Goal: Task Accomplishment & Management: Complete application form

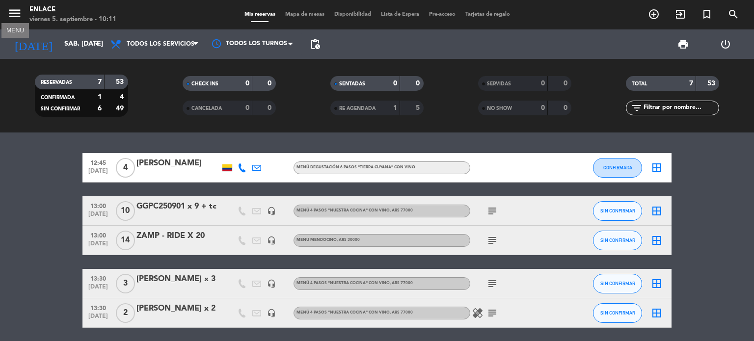
click at [22, 15] on icon "menu" at bounding box center [14, 13] width 15 height 15
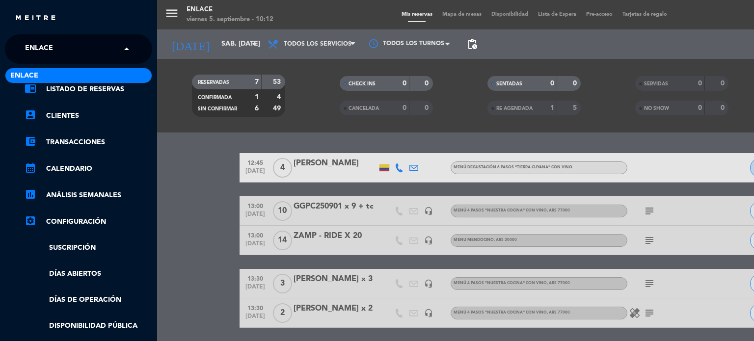
click at [127, 50] on span at bounding box center [129, 49] width 17 height 21
click at [328, 104] on div "menu Enlace viernes 5. septiembre - 10:12 Mis reservas Mapa de mesas Disponibil…" at bounding box center [534, 170] width 754 height 341
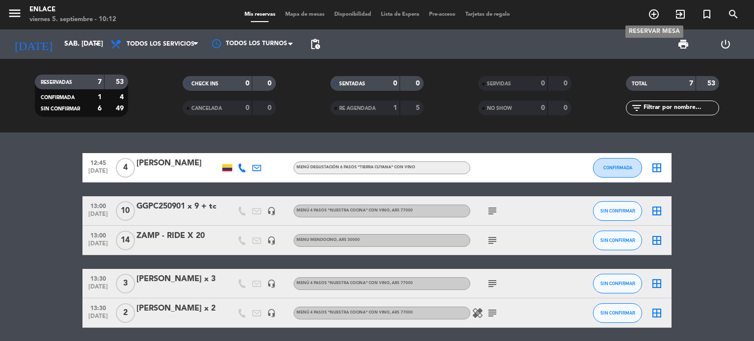
click at [652, 18] on icon "add_circle_outline" at bounding box center [654, 14] width 12 height 12
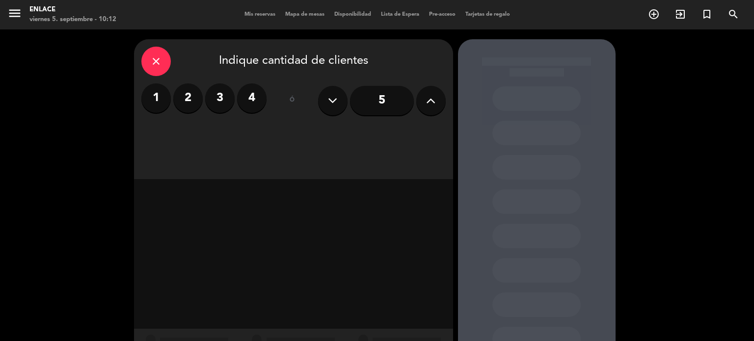
click at [420, 101] on button at bounding box center [430, 100] width 29 height 29
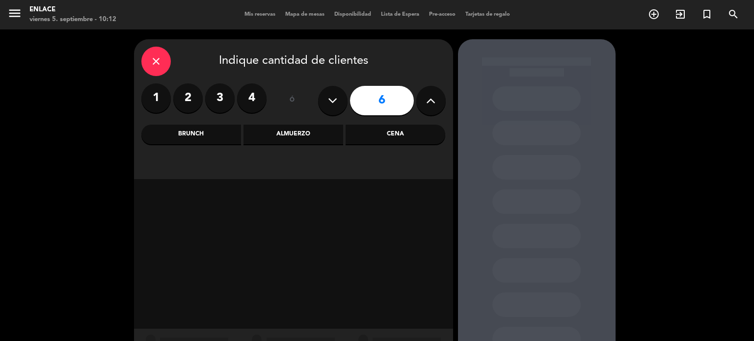
click at [420, 101] on button at bounding box center [430, 100] width 29 height 29
type input "8"
click at [298, 138] on div "Almuerzo" at bounding box center [294, 135] width 100 height 20
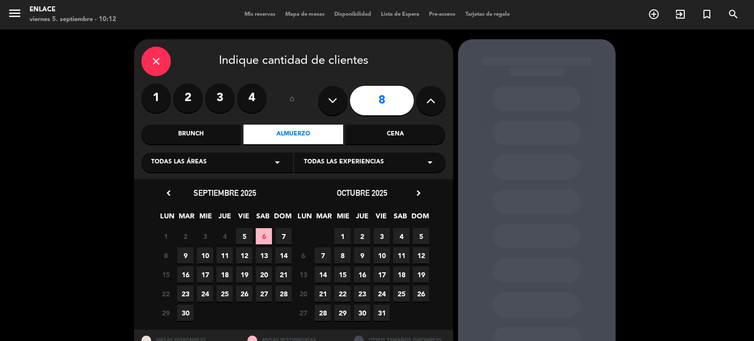
click at [397, 162] on div "Todas las experiencias arrow_drop_down" at bounding box center [370, 163] width 152 height 20
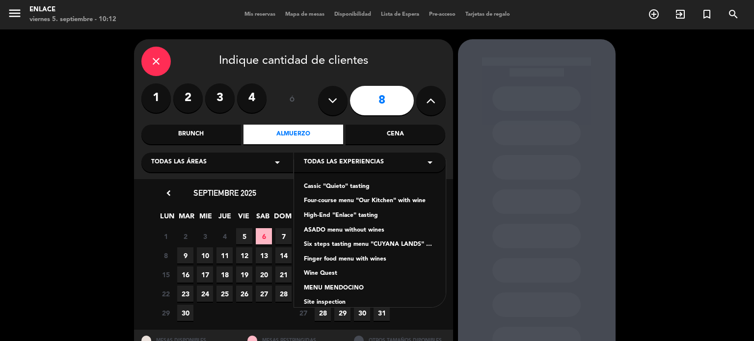
click at [338, 247] on div "Six steps tasting menu "CUYANA LANDS" with wines" at bounding box center [370, 245] width 132 height 10
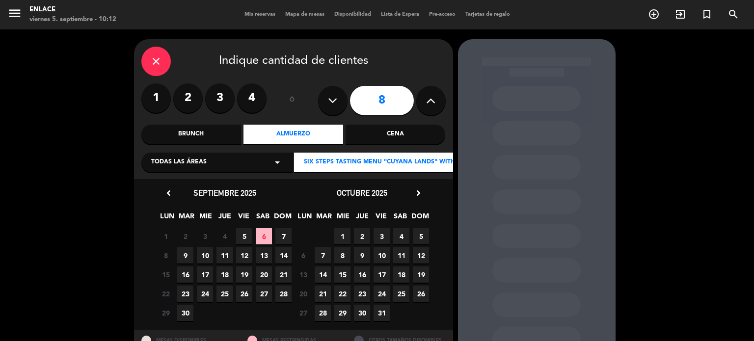
click at [406, 238] on span "4" at bounding box center [401, 236] width 16 height 16
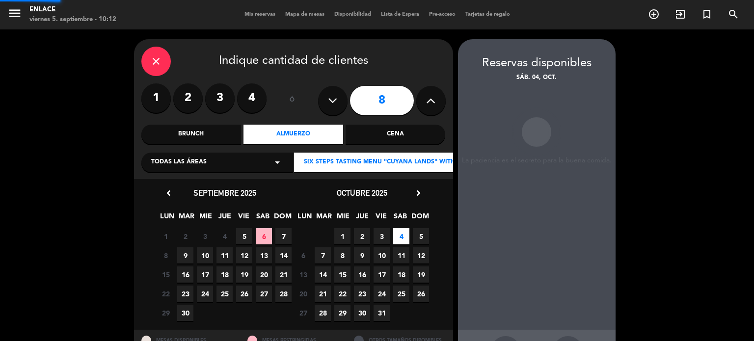
scroll to position [39, 0]
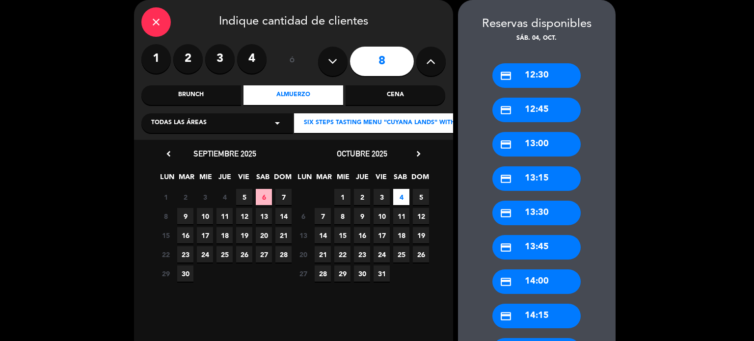
click at [523, 136] on div "credit_card 13:00" at bounding box center [537, 144] width 88 height 25
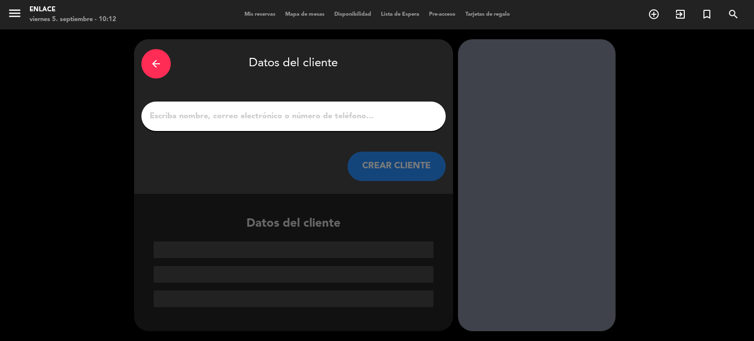
scroll to position [0, 0]
click at [381, 121] on input "1" at bounding box center [294, 117] width 290 height 14
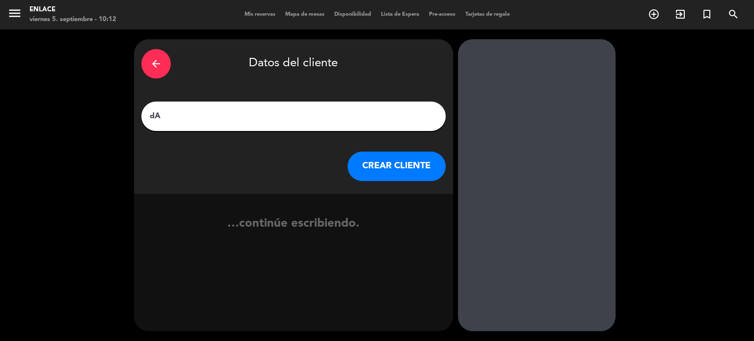
type input "d"
type input "[PERSON_NAME] X 8"
click at [407, 170] on button "CREAR CLIENTE" at bounding box center [397, 166] width 98 height 29
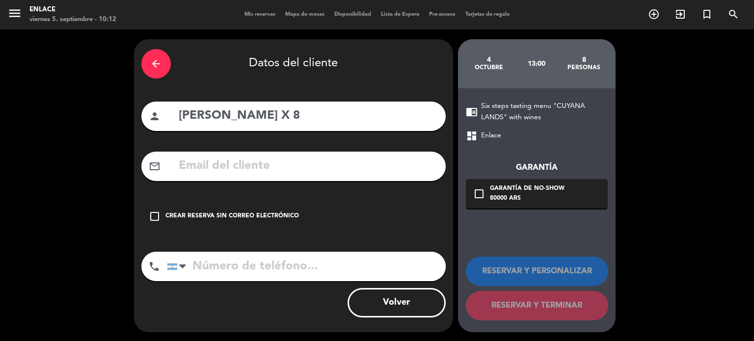
click at [157, 221] on icon "check_box_outline_blank" at bounding box center [155, 217] width 12 height 12
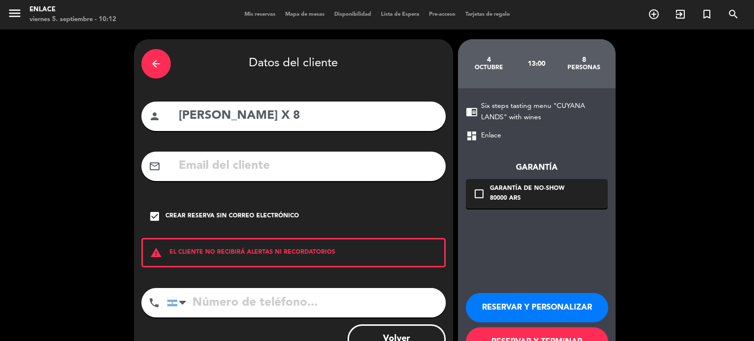
click at [514, 305] on button "RESERVAR Y PERSONALIZAR" at bounding box center [537, 307] width 142 height 29
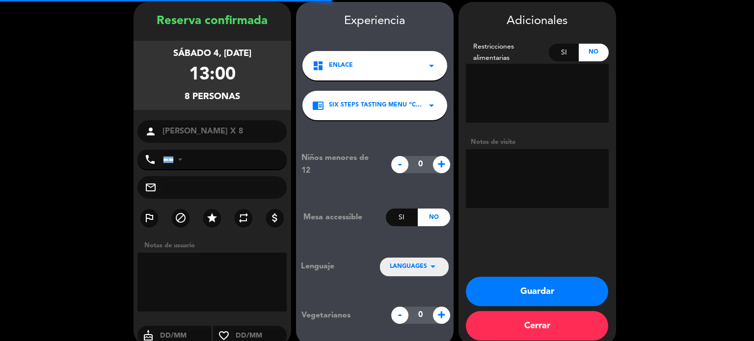
scroll to position [39, 0]
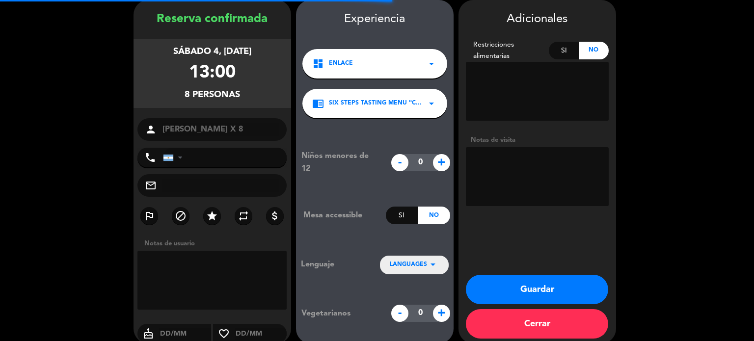
click at [211, 275] on textarea at bounding box center [212, 280] width 150 height 59
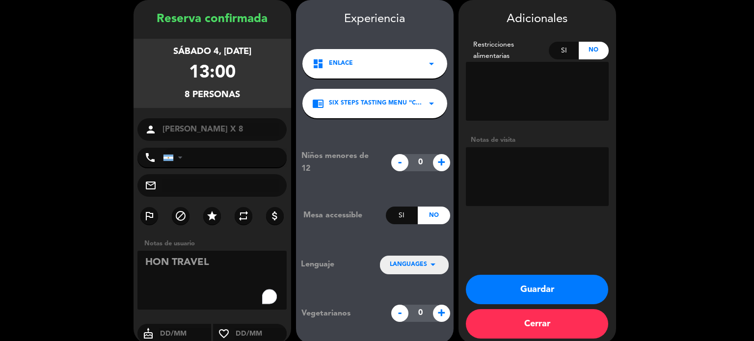
type textarea "HON TRAVEL"
click at [484, 183] on textarea at bounding box center [537, 176] width 143 height 59
click at [433, 268] on icon "arrow_drop_down" at bounding box center [433, 265] width 12 height 12
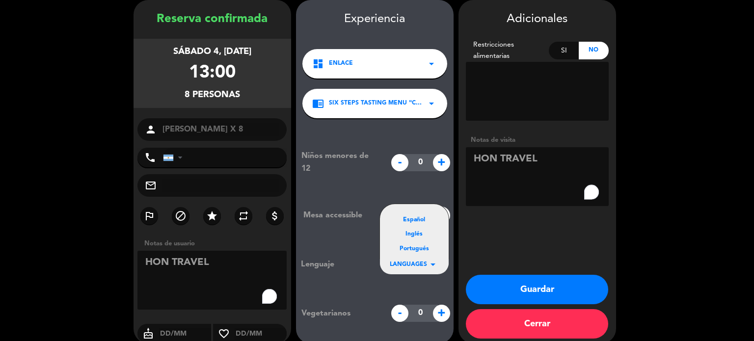
click at [418, 218] on div "Español" at bounding box center [414, 221] width 49 height 10
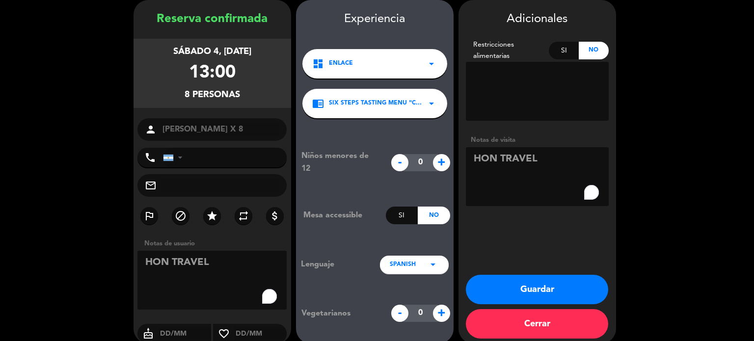
scroll to position [51, 0]
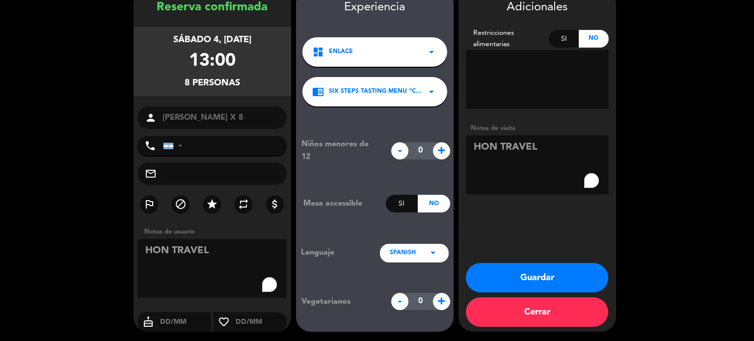
click at [472, 151] on textarea "To enrich screen reader interactions, please activate Accessibility in Grammarl…" at bounding box center [537, 165] width 143 height 59
type textarea "PAGA HON TRAVEL"
click at [149, 251] on textarea "To enrich screen reader interactions, please activate Accessibility in Grammarl…" at bounding box center [212, 268] width 150 height 59
click at [147, 251] on textarea "To enrich screen reader interactions, please activate Accessibility in Grammarl…" at bounding box center [212, 268] width 150 height 59
type textarea "PAGA HON TRAVEL"
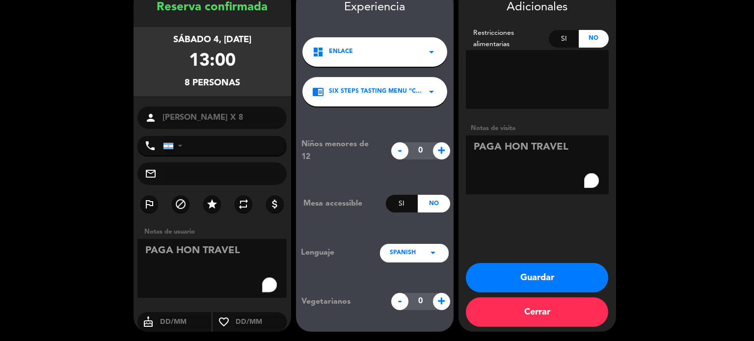
click at [542, 277] on button "Guardar" at bounding box center [537, 277] width 142 height 29
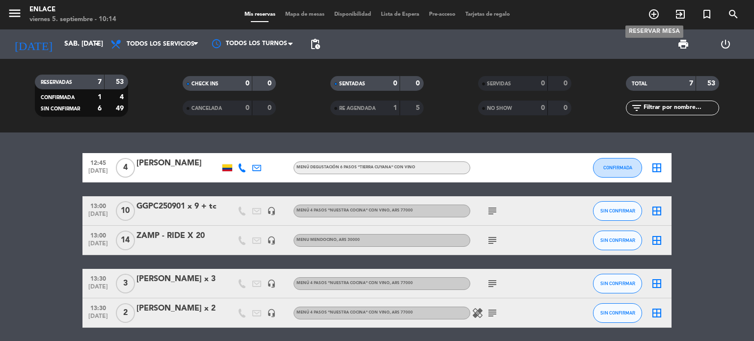
click at [651, 17] on icon "add_circle_outline" at bounding box center [654, 14] width 12 height 12
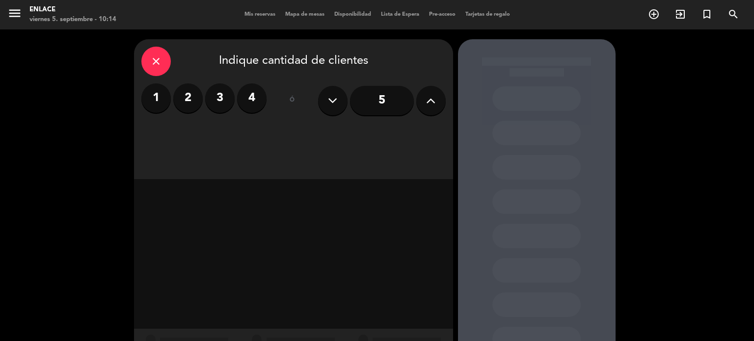
click at [432, 104] on icon at bounding box center [430, 100] width 9 height 15
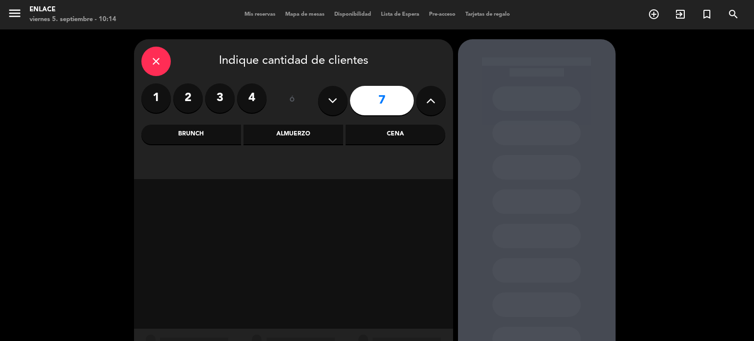
click at [432, 104] on icon at bounding box center [430, 100] width 9 height 15
click at [335, 103] on icon at bounding box center [332, 100] width 9 height 15
click at [336, 103] on icon at bounding box center [332, 100] width 9 height 15
type input "7"
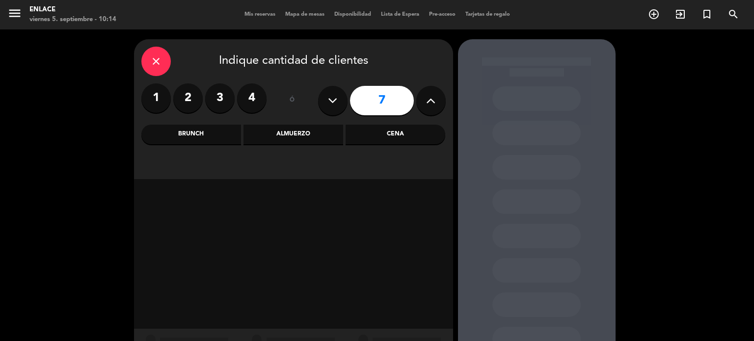
click at [320, 133] on div "Almuerzo" at bounding box center [294, 135] width 100 height 20
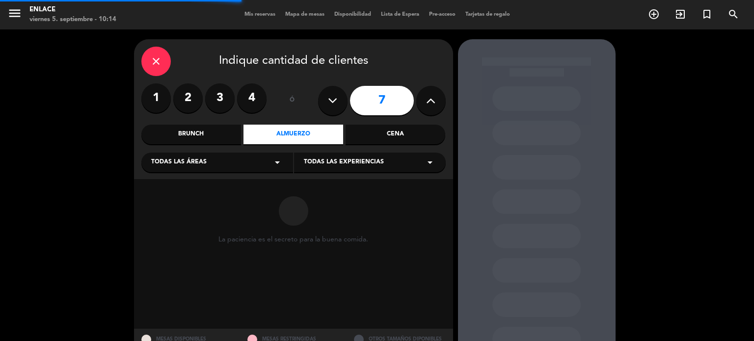
click at [426, 163] on icon "arrow_drop_down" at bounding box center [430, 163] width 12 height 12
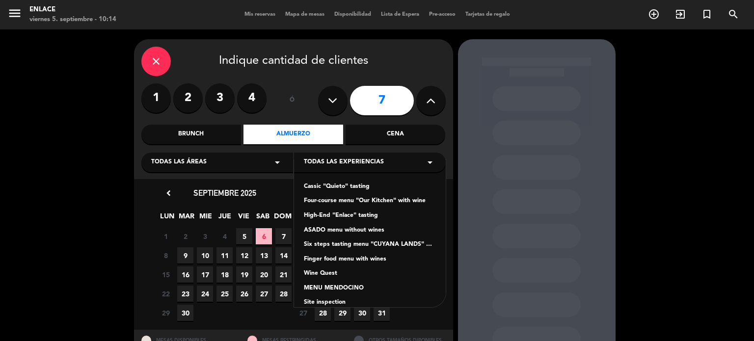
click at [369, 204] on div "Four-course menu "Our Kitchen" with wine" at bounding box center [370, 201] width 132 height 10
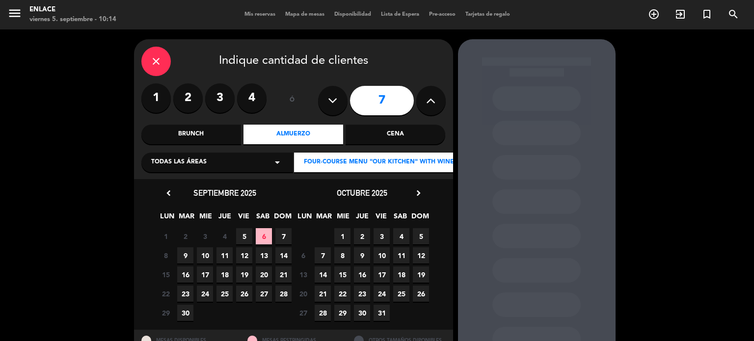
click at [418, 194] on icon "chevron_right" at bounding box center [418, 193] width 10 height 10
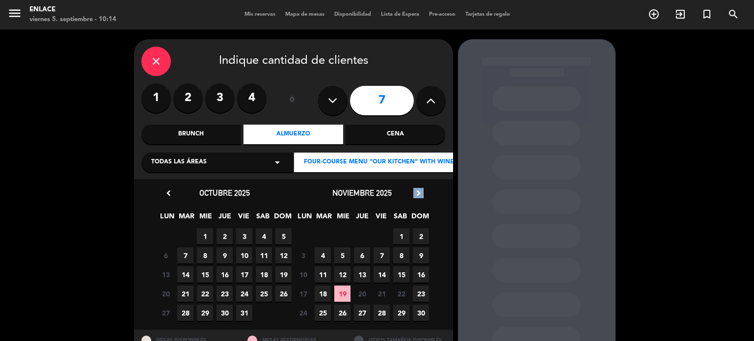
click at [418, 194] on icon "chevron_right" at bounding box center [418, 193] width 10 height 10
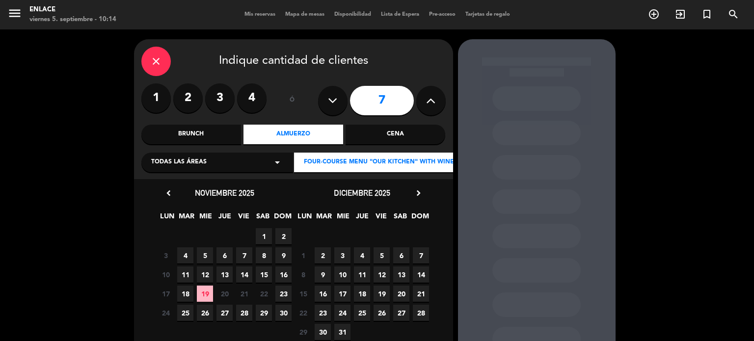
click at [320, 333] on span "30" at bounding box center [323, 332] width 16 height 16
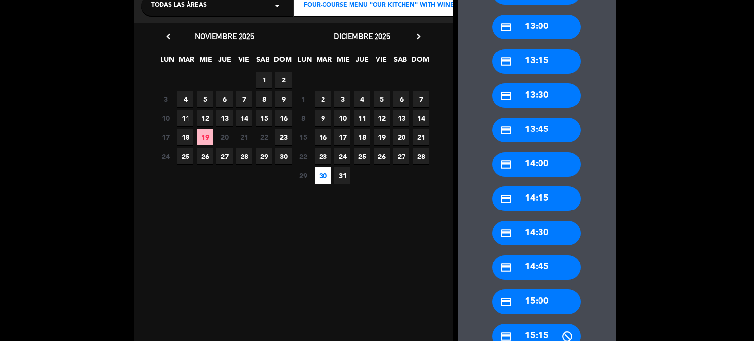
scroll to position [187, 0]
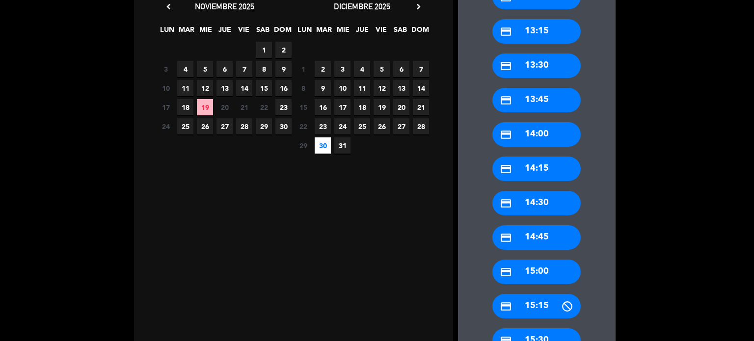
click at [541, 204] on div "credit_card 14:30" at bounding box center [537, 203] width 88 height 25
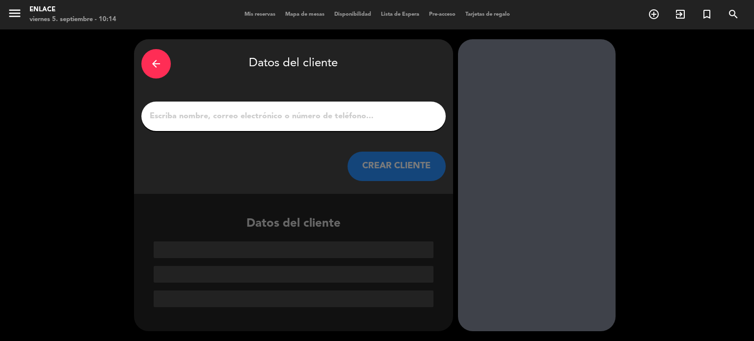
scroll to position [0, 0]
click at [220, 109] on div at bounding box center [293, 116] width 304 height 29
click at [224, 111] on input "1" at bounding box center [294, 117] width 290 height 14
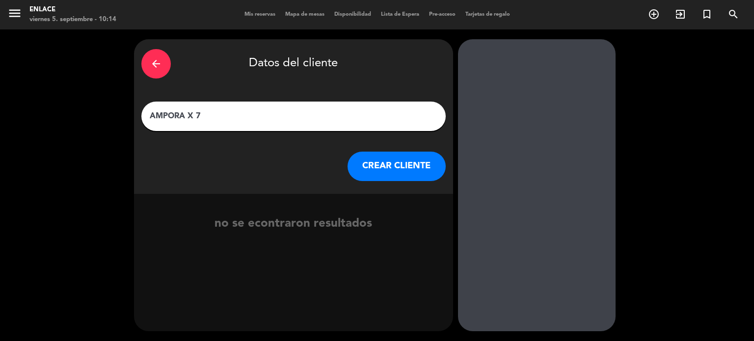
type input "AMPORA X 7"
click at [379, 165] on button "CREAR CLIENTE" at bounding box center [397, 166] width 98 height 29
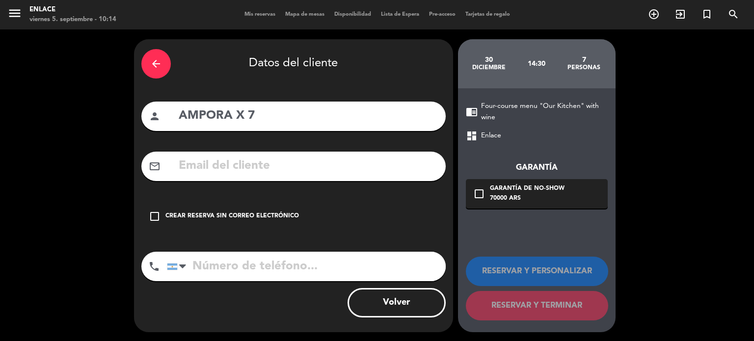
click at [235, 218] on div "Crear reserva sin correo electrónico" at bounding box center [232, 217] width 134 height 10
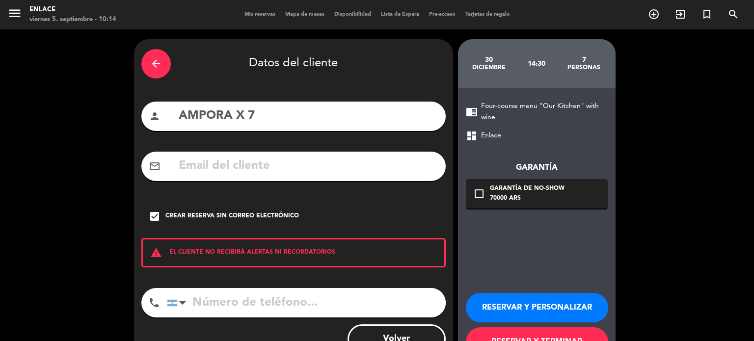
click at [537, 305] on button "RESERVAR Y PERSONALIZAR" at bounding box center [537, 307] width 142 height 29
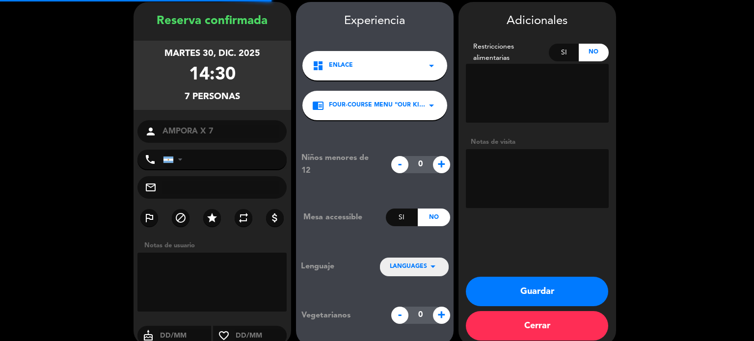
scroll to position [39, 0]
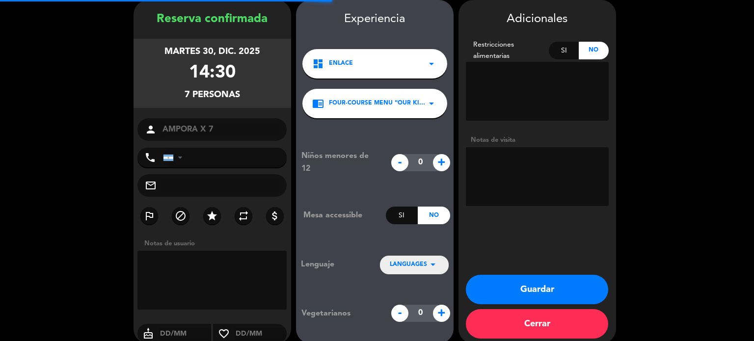
click at [210, 286] on textarea at bounding box center [212, 280] width 150 height 59
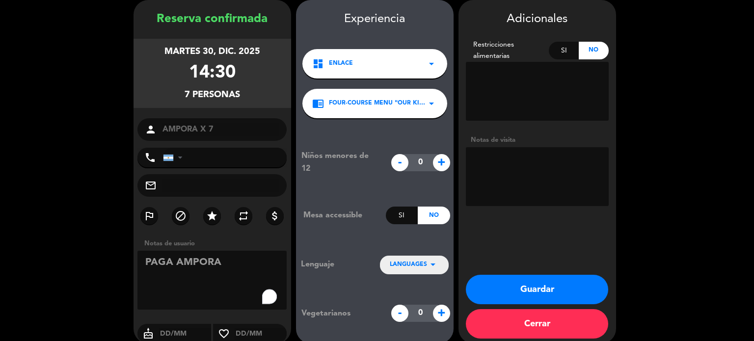
drag, startPoint x: 175, startPoint y: 266, endPoint x: 106, endPoint y: 268, distance: 68.8
click at [106, 268] on booking-confirmed "Reserva confirmada martes 30, dic. 2025 14:30 7 personas person AMPORA X 7 phon…" at bounding box center [377, 172] width 735 height 344
type textarea "CTA CTE AMPORA"
click at [507, 175] on textarea at bounding box center [537, 176] width 143 height 59
type textarea "CTA CTE AMPORA"
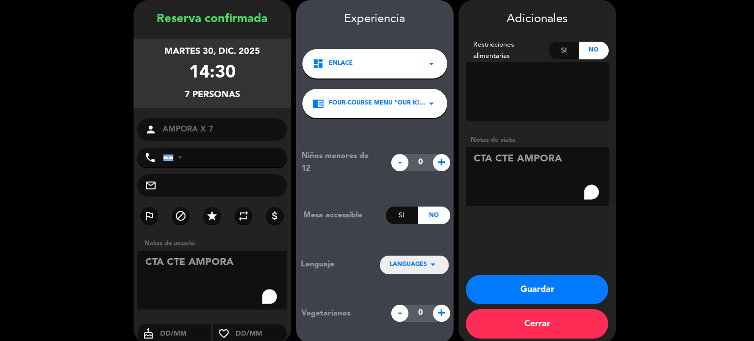
click at [438, 261] on icon "arrow_drop_down" at bounding box center [433, 265] width 12 height 12
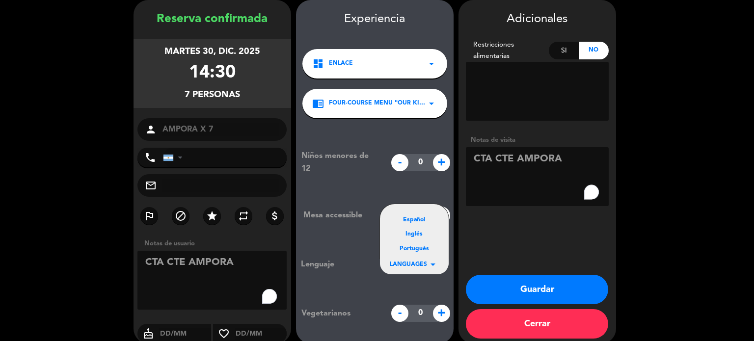
click at [408, 221] on div "Español" at bounding box center [414, 221] width 49 height 10
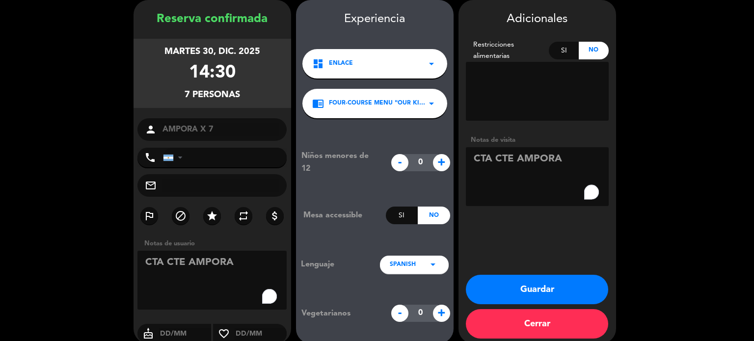
click at [540, 292] on button "Guardar" at bounding box center [537, 289] width 142 height 29
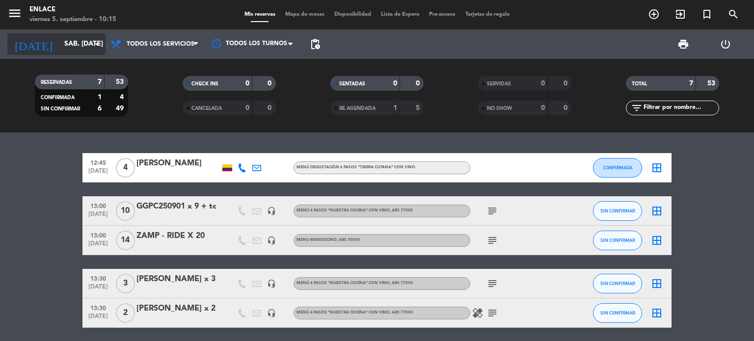
click at [101, 48] on icon "arrow_drop_down" at bounding box center [97, 44] width 12 height 12
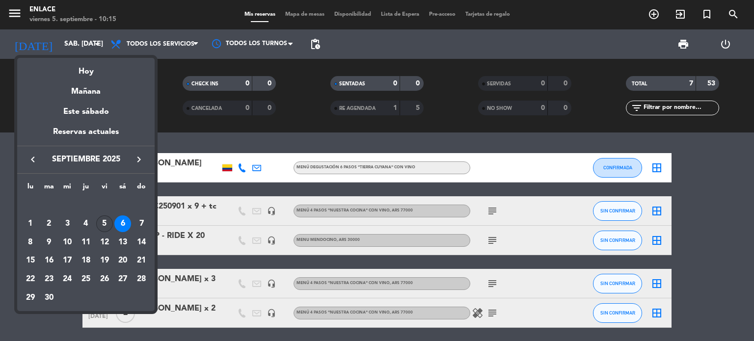
click at [106, 223] on div "5" at bounding box center [104, 224] width 17 height 17
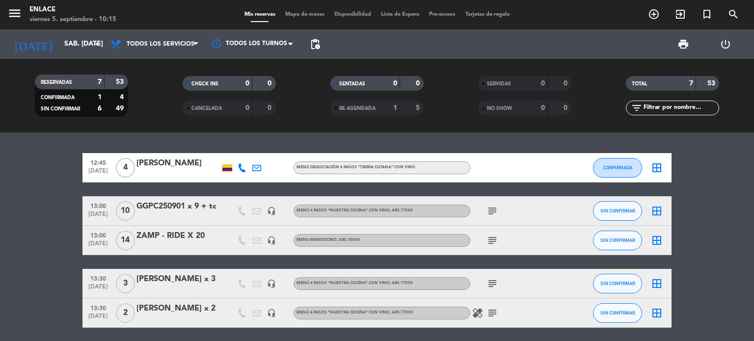
type input "vie. [DATE]"
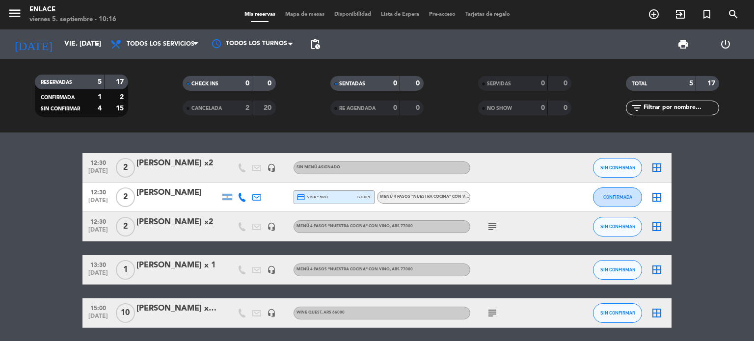
click at [198, 310] on div "[PERSON_NAME] x10 (ALMUERZO WINE QUEST)" at bounding box center [178, 308] width 83 height 13
